Goal: Transaction & Acquisition: Purchase product/service

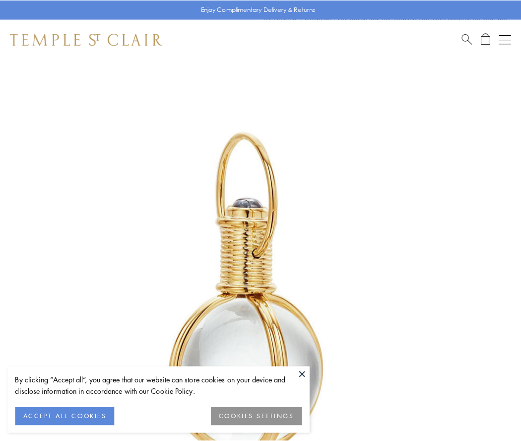
scroll to position [259, 0]
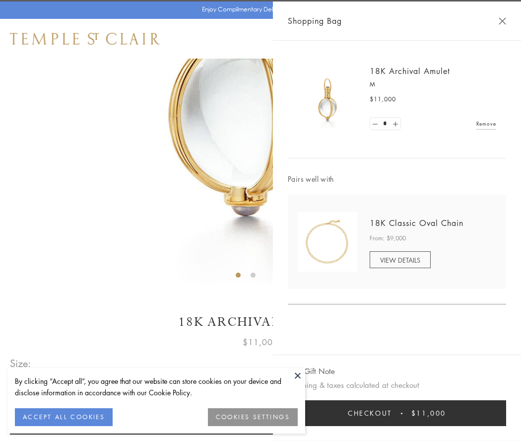
click at [397, 413] on button "Checkout $11,000" at bounding box center [397, 413] width 219 height 26
